Goal: Task Accomplishment & Management: Use online tool/utility

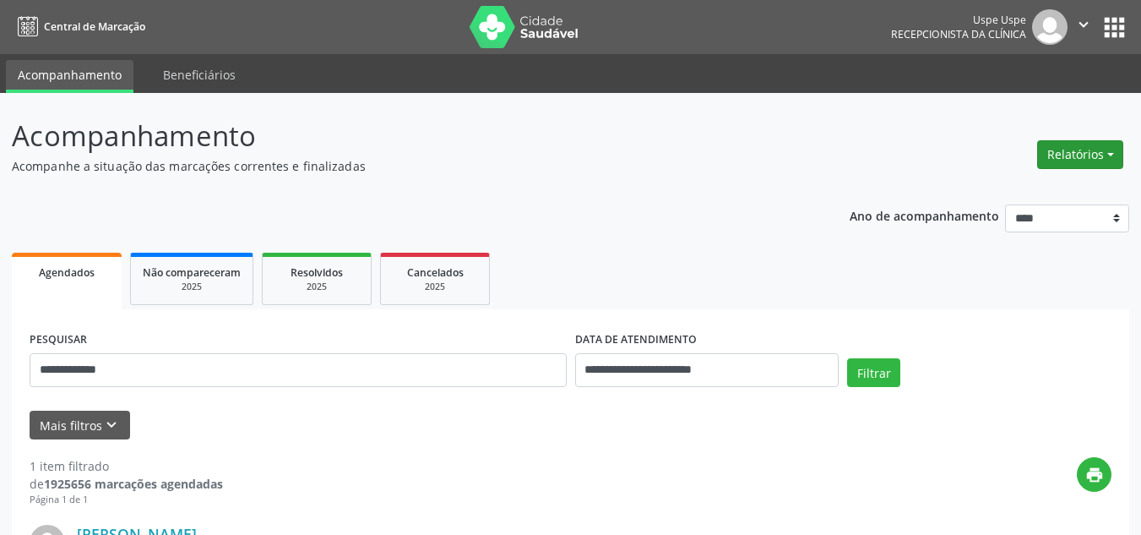
click at [1104, 144] on button "Relatórios" at bounding box center [1080, 154] width 86 height 29
click at [1012, 197] on link "Agendamentos" at bounding box center [1032, 191] width 182 height 24
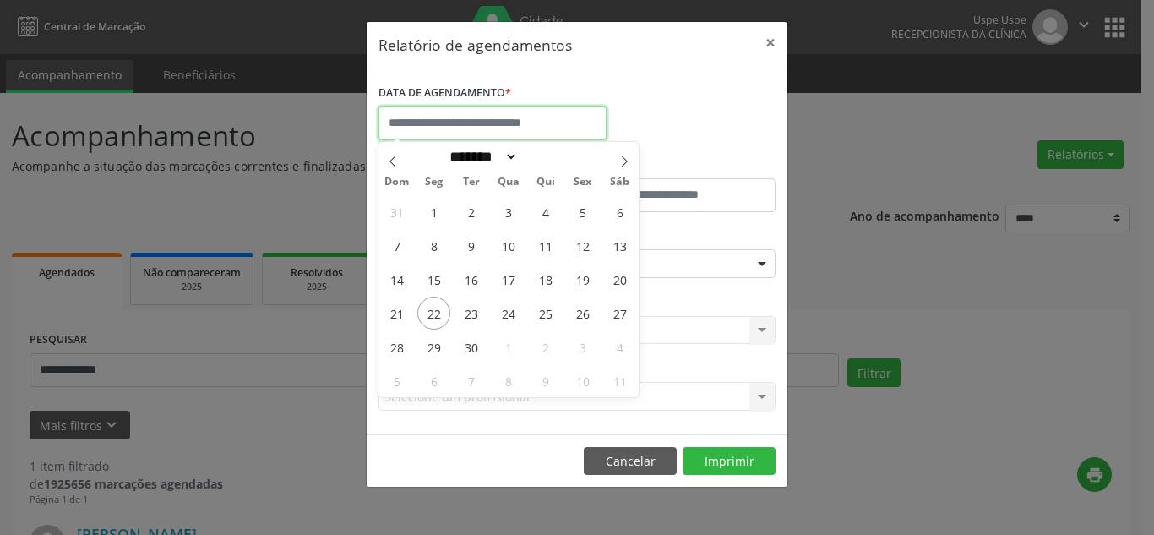
click at [458, 121] on input "text" at bounding box center [492, 123] width 228 height 34
click at [618, 161] on icon at bounding box center [624, 161] width 12 height 12
select select "*"
click at [436, 242] on span "6" at bounding box center [433, 245] width 33 height 33
type input "**********"
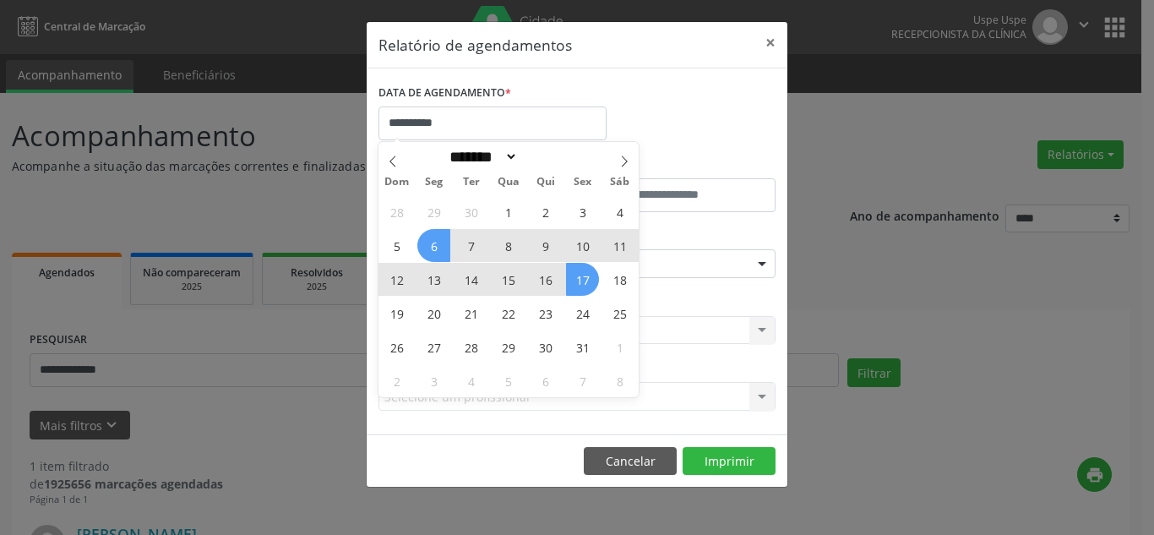
click at [579, 280] on span "17" at bounding box center [582, 279] width 33 height 33
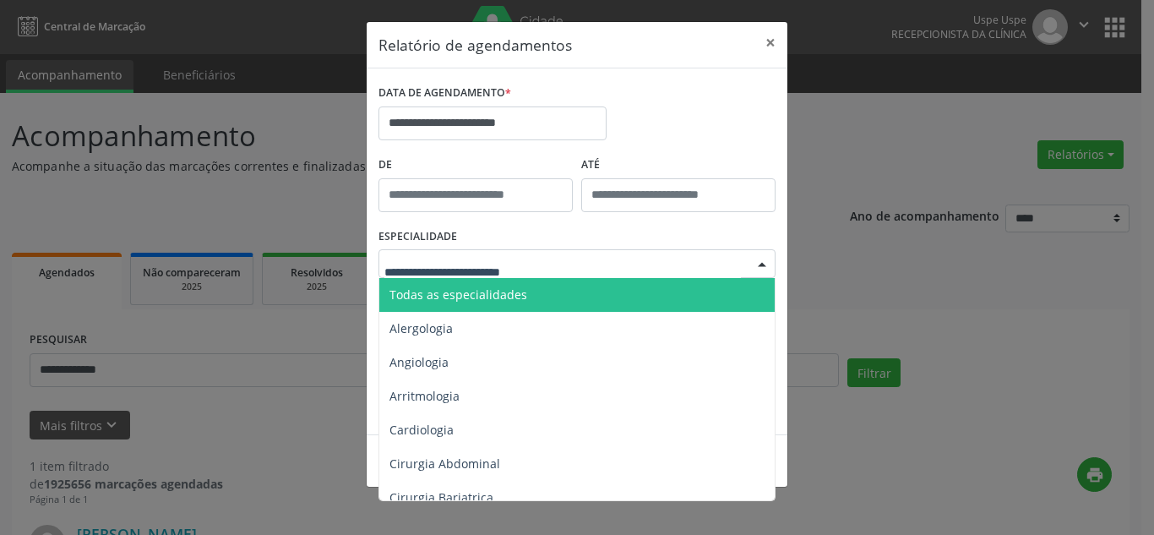
drag, startPoint x: 654, startPoint y: 261, endPoint x: 627, endPoint y: 285, distance: 36.5
click at [653, 260] on div at bounding box center [576, 263] width 397 height 29
click at [606, 296] on span "Todas as especialidades" at bounding box center [578, 295] width 398 height 34
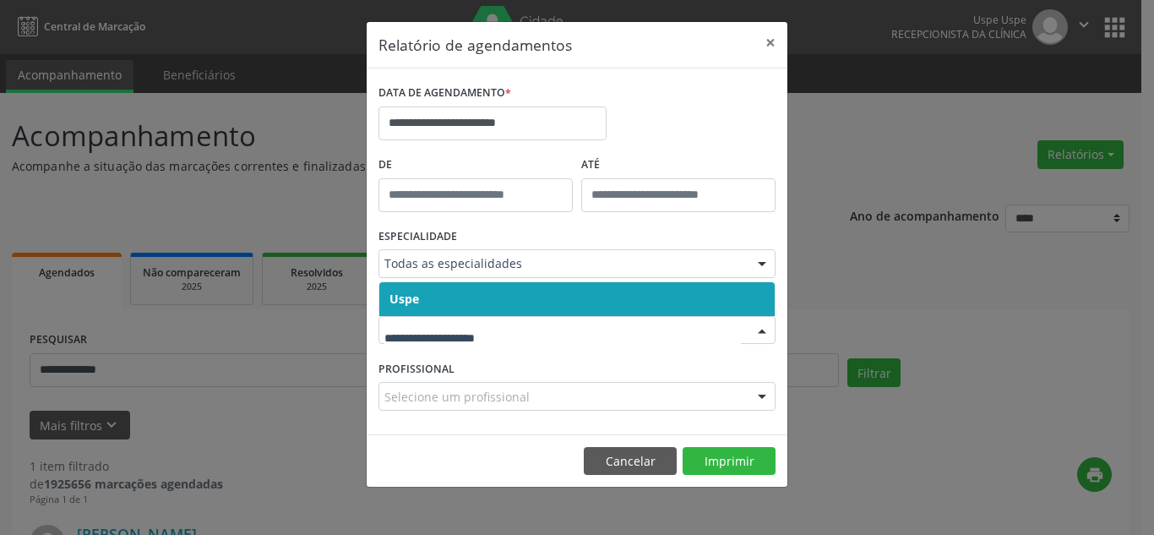
click at [530, 304] on span "Uspe" at bounding box center [576, 299] width 395 height 34
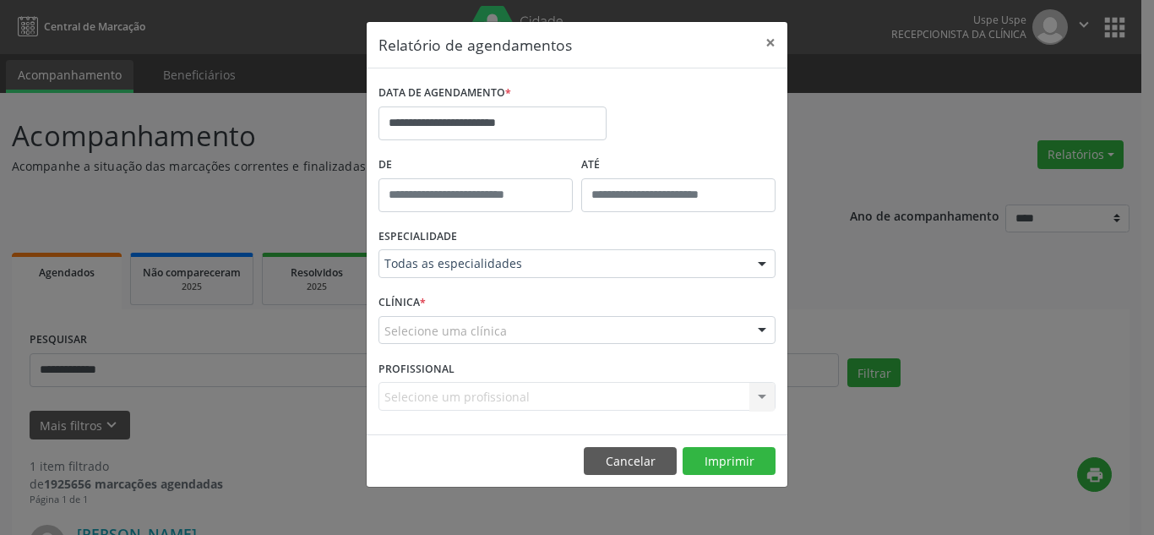
click at [531, 325] on div "Selecione uma clínica" at bounding box center [576, 330] width 397 height 29
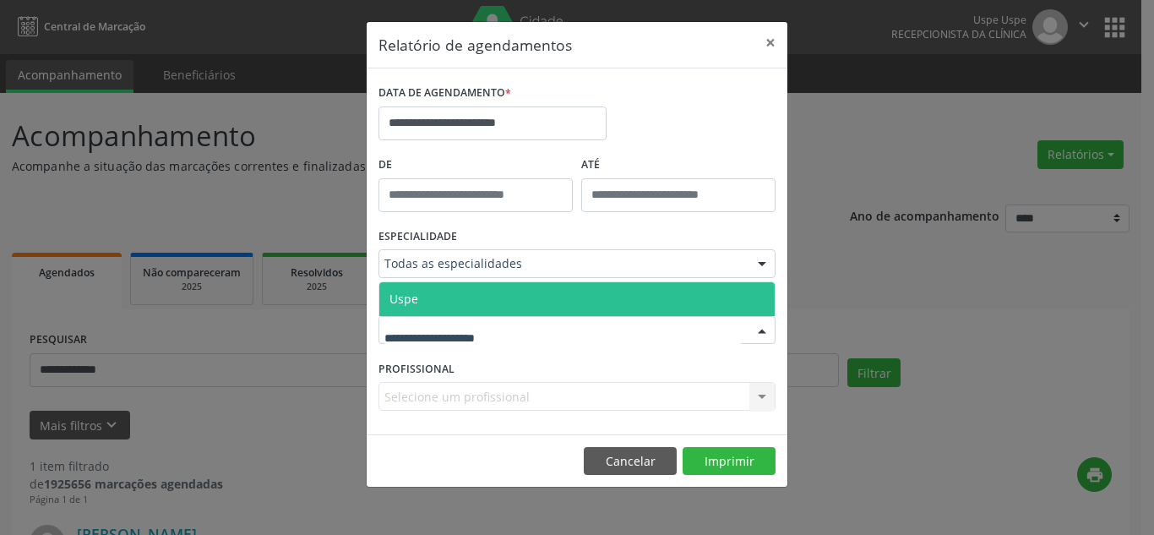
click at [527, 305] on span "Uspe" at bounding box center [576, 299] width 395 height 34
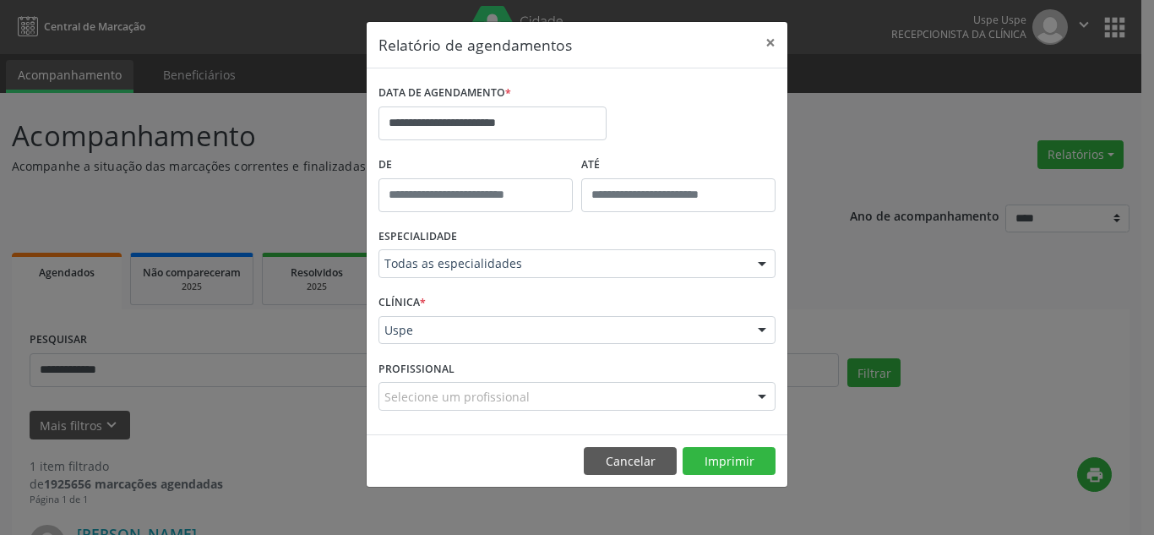
click at [754, 397] on div at bounding box center [761, 397] width 25 height 29
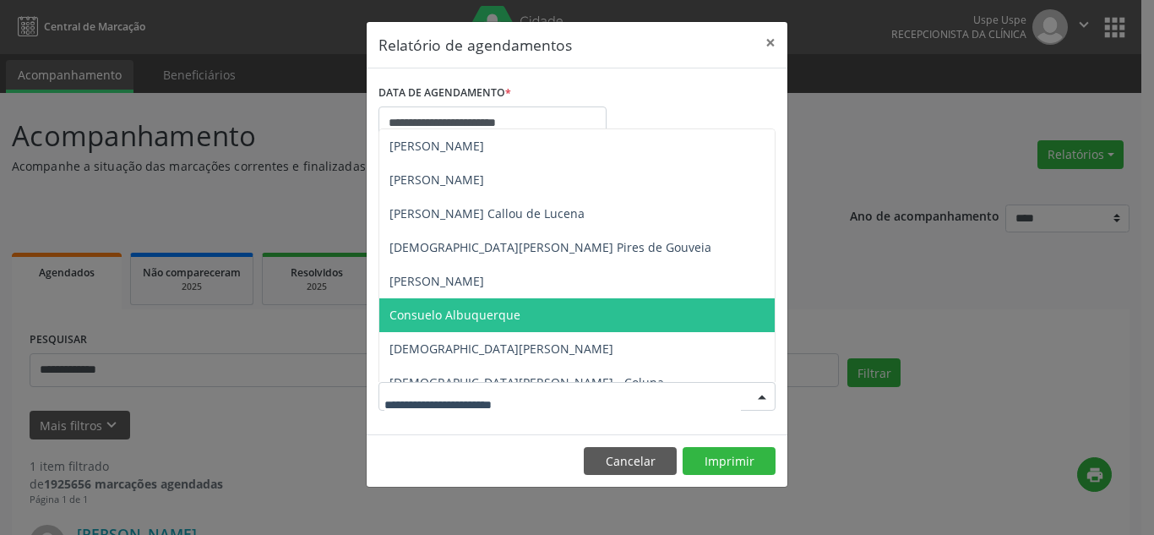
scroll to position [760, 0]
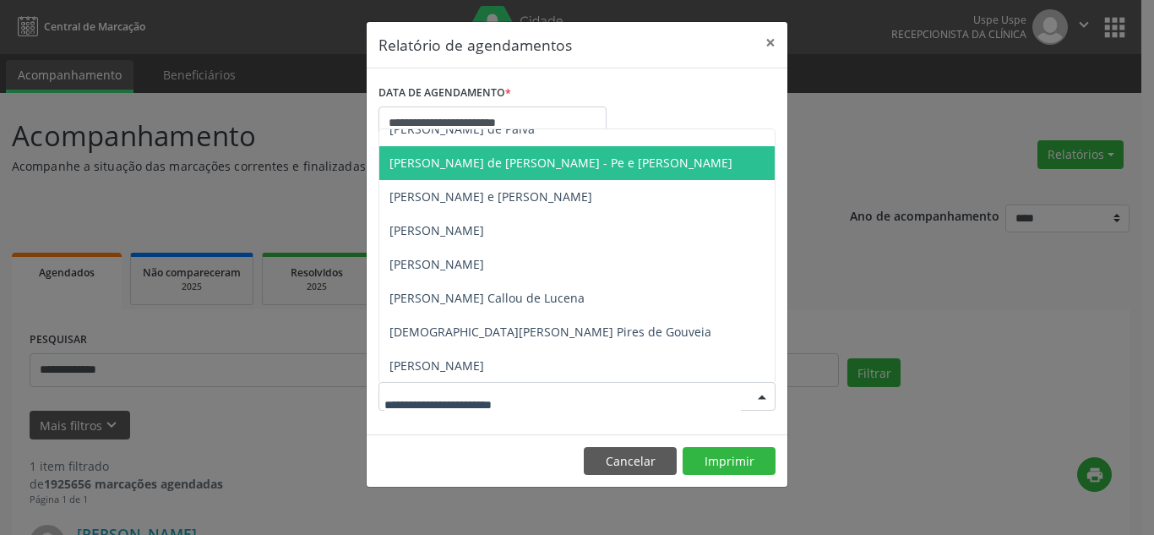
click at [573, 163] on span "[PERSON_NAME] de [PERSON_NAME] - Pe e [PERSON_NAME]" at bounding box center [560, 163] width 343 height 16
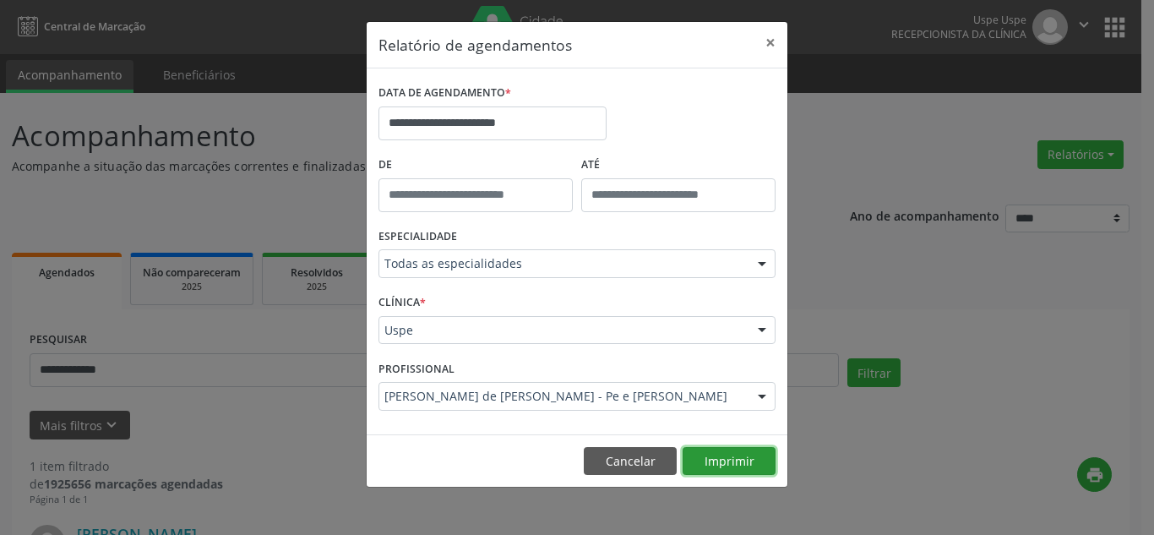
click at [721, 463] on button "Imprimir" at bounding box center [728, 461] width 93 height 29
